Goal: Task Accomplishment & Management: Complete application form

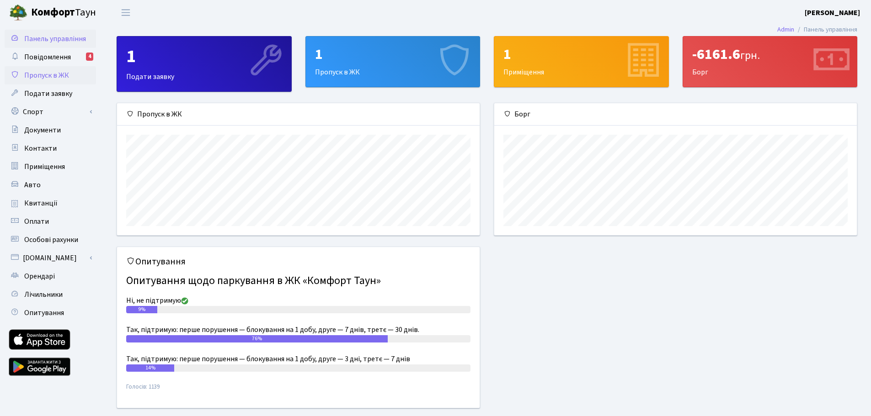
scroll to position [132, 362]
click at [57, 73] on span "Пропуск в ЖК" at bounding box center [46, 75] width 45 height 10
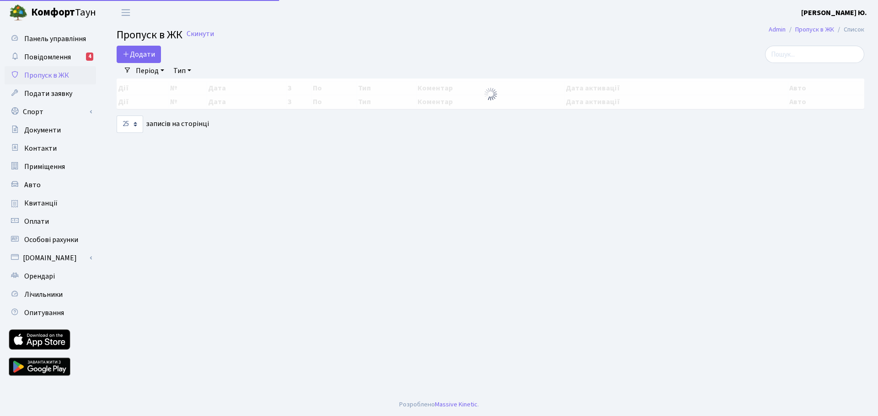
select select "25"
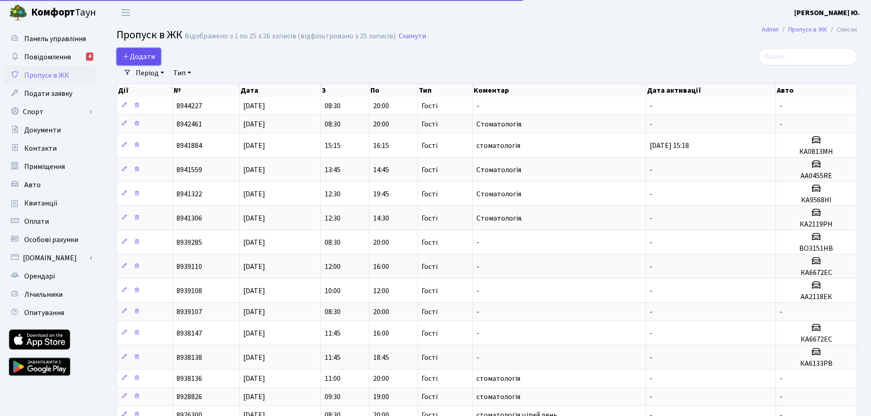
click at [150, 54] on span "Додати" at bounding box center [138, 57] width 32 height 10
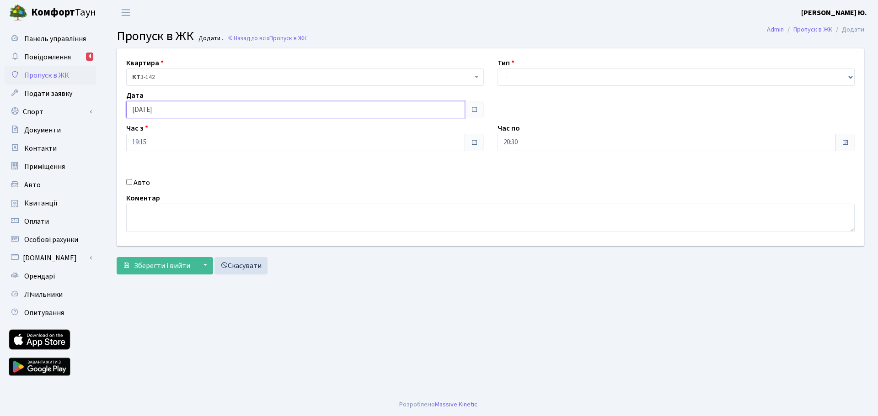
click at [157, 113] on input "[DATE]" at bounding box center [295, 109] width 339 height 17
click at [189, 168] on td "5" at bounding box center [190, 170] width 14 height 14
type input "[DATE]"
click at [147, 139] on input "19:15" at bounding box center [295, 142] width 339 height 17
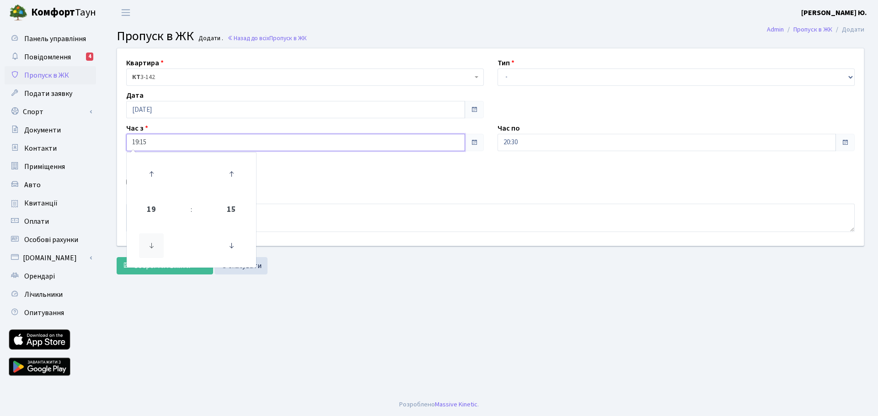
click at [164, 245] on icon at bounding box center [151, 246] width 25 height 25
click at [160, 245] on icon at bounding box center [151, 246] width 25 height 25
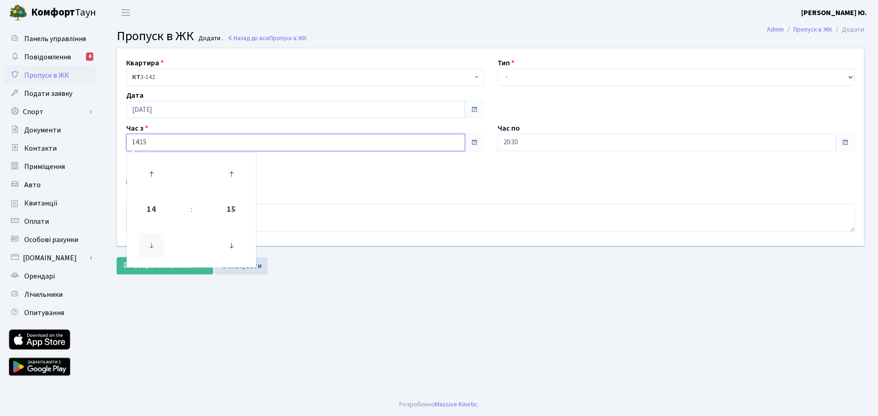
click at [160, 245] on icon at bounding box center [151, 246] width 25 height 25
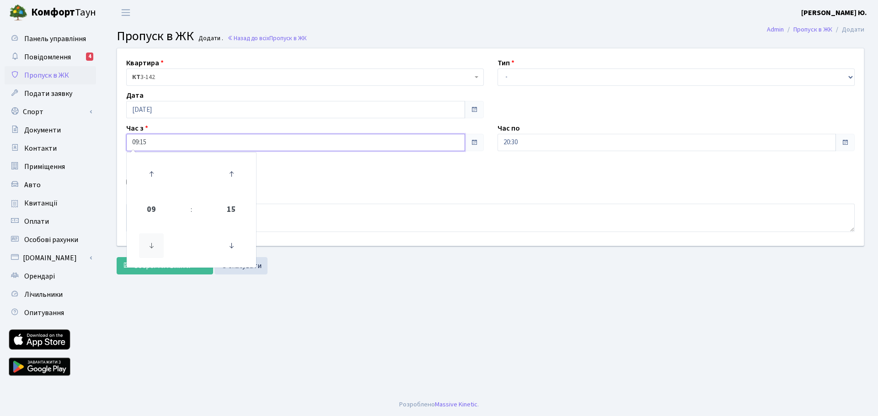
click at [160, 245] on icon at bounding box center [151, 246] width 25 height 25
type input "08:15"
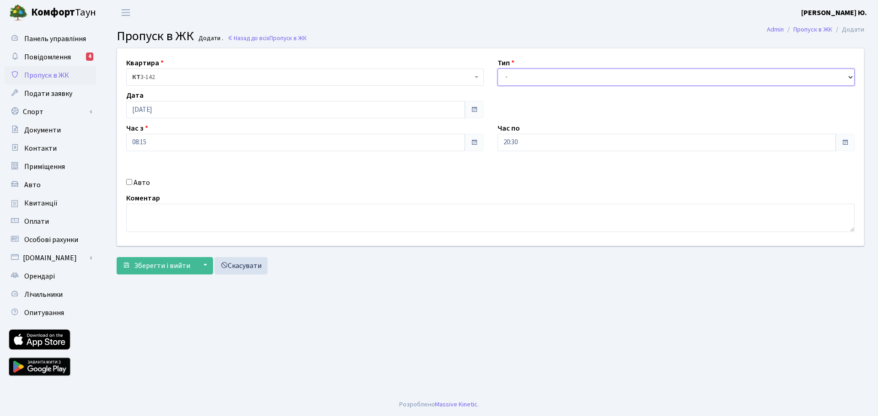
drag, startPoint x: 529, startPoint y: 75, endPoint x: 526, endPoint y: 81, distance: 7.4
click at [529, 75] on select "- Доставка Таксі Гості Сервіс" at bounding box center [675, 77] width 357 height 17
select select "3"
click at [497, 69] on select "- Доставка Таксі Гості Сервіс" at bounding box center [675, 77] width 357 height 17
click at [525, 143] on input "20:30" at bounding box center [666, 142] width 339 height 17
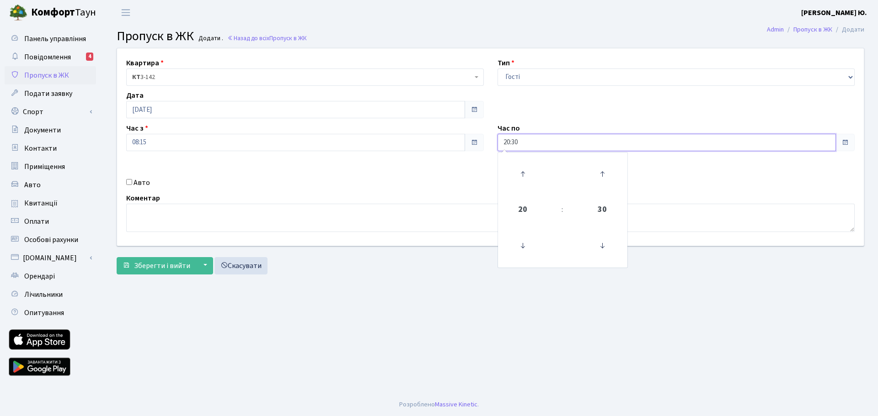
drag, startPoint x: 614, startPoint y: 246, endPoint x: 619, endPoint y: 246, distance: 5.0
click at [615, 246] on link at bounding box center [602, 245] width 27 height 33
click at [610, 245] on icon at bounding box center [602, 246] width 25 height 25
type input "20:00"
drag, startPoint x: 476, startPoint y: 214, endPoint x: 464, endPoint y: 205, distance: 15.0
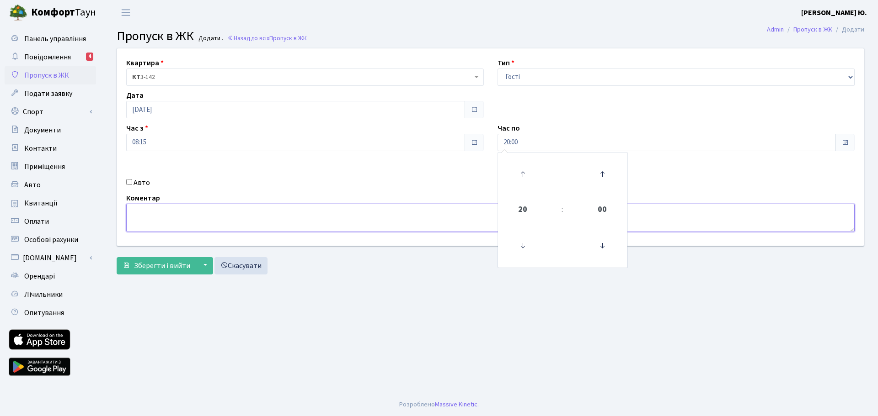
click at [476, 215] on textarea at bounding box center [490, 218] width 728 height 28
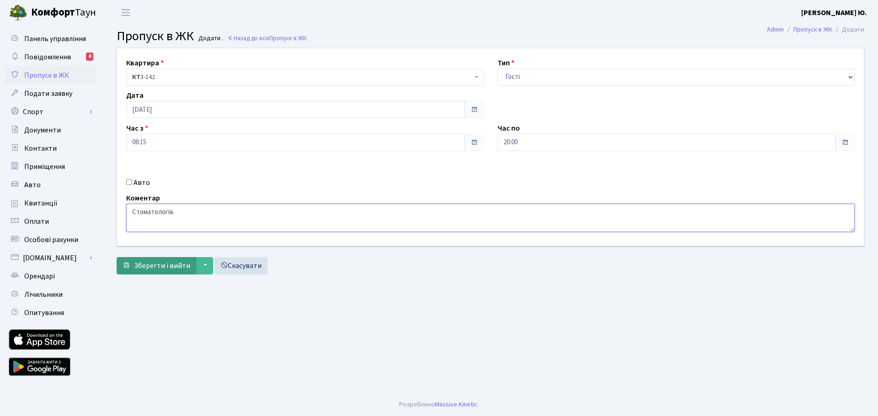
type textarea "Стоматологія."
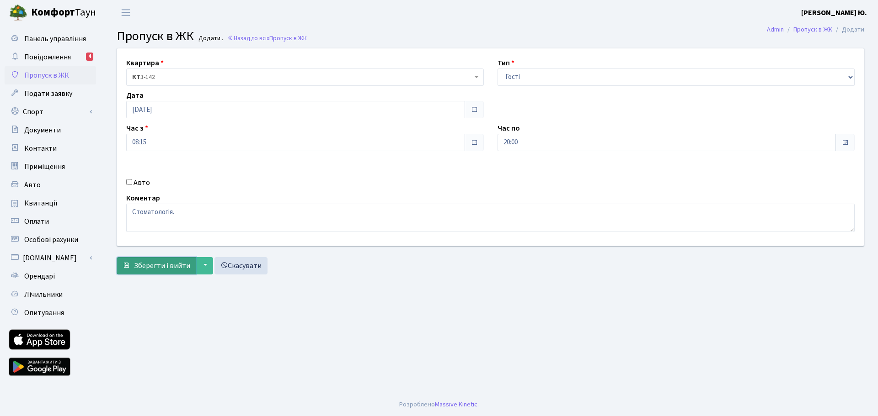
click at [181, 268] on span "Зберегти і вийти" at bounding box center [162, 266] width 56 height 10
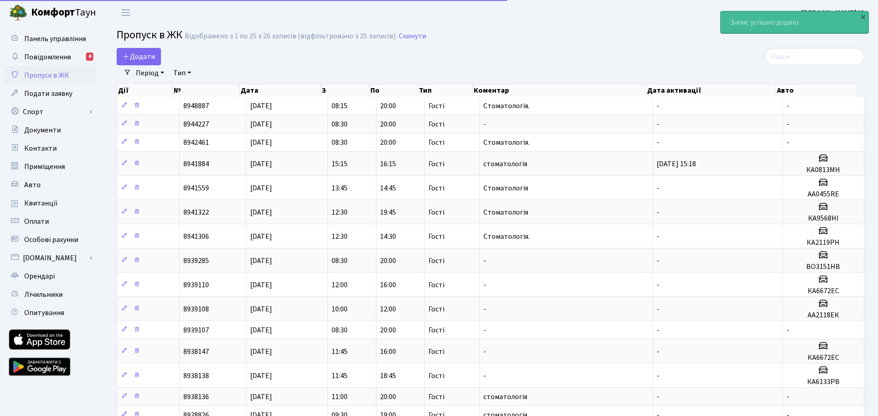
select select "25"
